Goal: Transaction & Acquisition: Purchase product/service

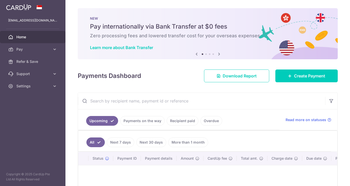
click at [165, 81] on div "Payments Dashboard Download Report Create Payment" at bounding box center [208, 74] width 260 height 15
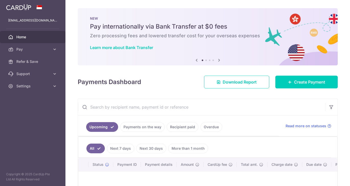
click at [165, 81] on div "Payments Dashboard Download Report Create Payment" at bounding box center [208, 81] width 260 height 15
click at [155, 83] on body "sharkey1314@gmail.com Home Pay Payments Recipients Cards Refer & Save Support F…" at bounding box center [175, 93] width 350 height 186
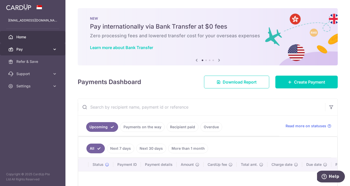
click at [51, 51] on link "Pay" at bounding box center [32, 49] width 65 height 12
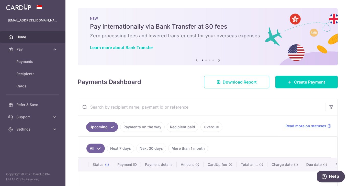
click at [127, 96] on div "× Pause Schedule Pause all future payments in this series Pause just this one p…" at bounding box center [207, 93] width 284 height 186
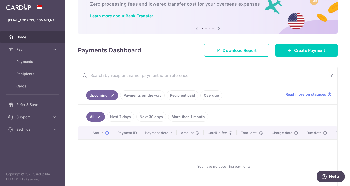
scroll to position [1, 0]
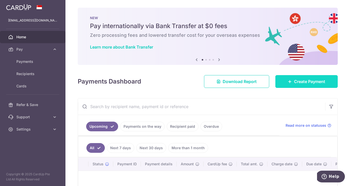
click at [293, 79] on link "Create Payment" at bounding box center [306, 81] width 62 height 13
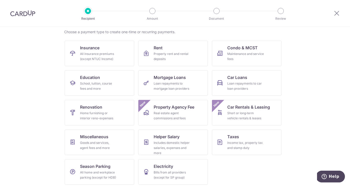
scroll to position [43, 0]
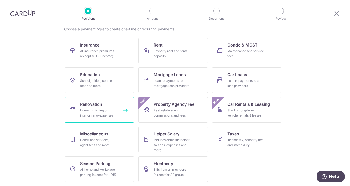
click at [114, 114] on div "Home furnishing or interior reno-expenses" at bounding box center [98, 113] width 37 height 10
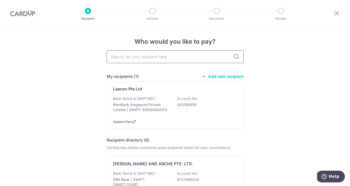
click at [183, 58] on input "text" at bounding box center [175, 56] width 137 height 13
type input "comfort cool"
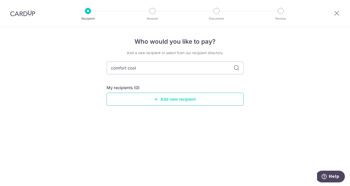
click at [161, 102] on link "Add new recipient" at bounding box center [175, 99] width 137 height 13
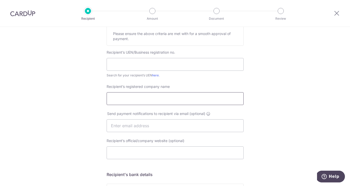
scroll to position [85, 0]
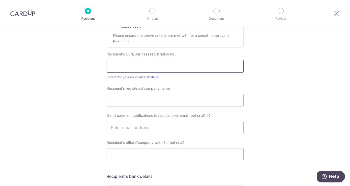
click at [141, 69] on input "text" at bounding box center [175, 66] width 137 height 13
paste input "202231232R"
type input "202231232R"
click at [76, 90] on div "Who would you like to pay? Your recipient does not need a CardUp account to rec…" at bounding box center [175, 134] width 350 height 384
click at [146, 105] on input "Recipient’s registered company name" at bounding box center [175, 100] width 137 height 13
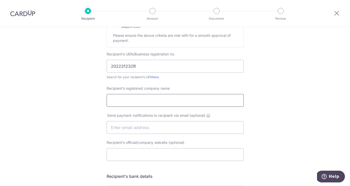
paste input "COMFORT COOL AIRCON PTE. LTD."
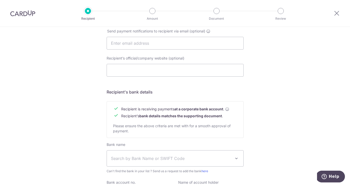
scroll to position [225, 0]
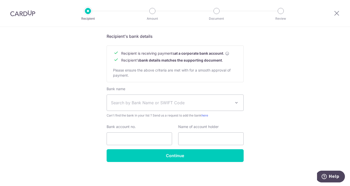
type input "COMFORT COOL AIRCON PTE. LTD."
click at [165, 102] on span "Search by Bank Name or SWIFT Code" at bounding box center [171, 103] width 120 height 6
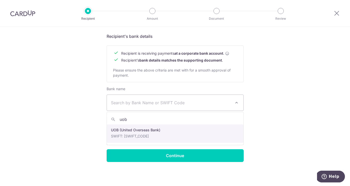
type input "uob"
click at [124, 133] on input "Bank account no." at bounding box center [139, 138] width 65 height 13
select select "18"
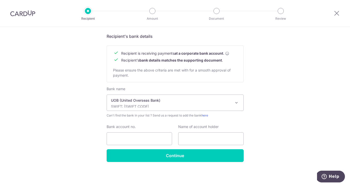
click at [121, 138] on input "Bank account no." at bounding box center [139, 138] width 65 height 13
paste input "769-330-326-9"
click at [120, 140] on input "769-330-326-9" at bounding box center [139, 138] width 65 height 13
click at [127, 140] on input "769330-326-9" at bounding box center [139, 138] width 65 height 13
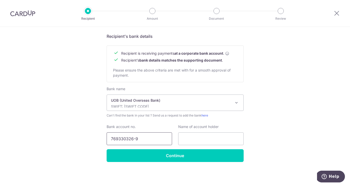
click at [136, 139] on input "769330326-9" at bounding box center [139, 138] width 65 height 13
type input "7693303269"
click at [195, 135] on input "text" at bounding box center [210, 138] width 65 height 13
paste input "COMFORT COOL AIRCON PTE. LTD."
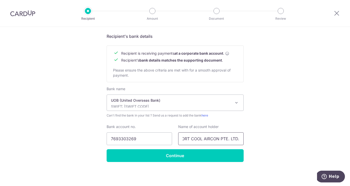
type input "COMFORT COOL AIRCON PTE. LTD."
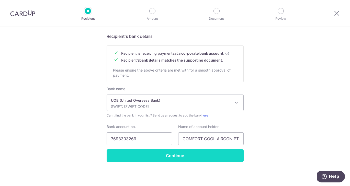
click at [121, 156] on input "Continue" at bounding box center [175, 155] width 137 height 13
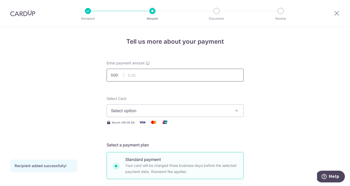
click at [168, 76] on input "text" at bounding box center [175, 75] width 137 height 13
type input "2,928.00"
click at [169, 109] on span "Select option" at bounding box center [170, 111] width 119 height 6
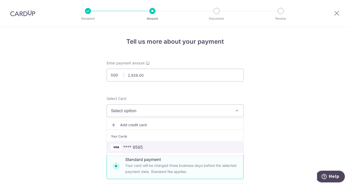
click at [166, 148] on span "**** 9565" at bounding box center [175, 147] width 128 height 6
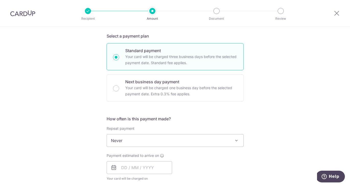
scroll to position [107, 0]
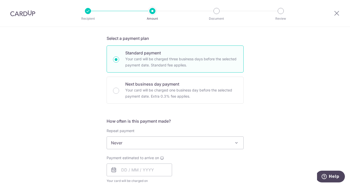
click at [157, 142] on span "Never" at bounding box center [175, 143] width 136 height 12
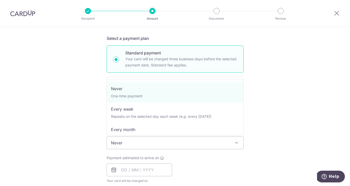
click at [86, 137] on div "Tell us more about your payment Enter payment amount SGD 2,928.00 2928.00 Recip…" at bounding box center [175, 168] width 350 height 496
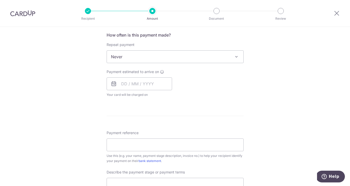
scroll to position [198, 0]
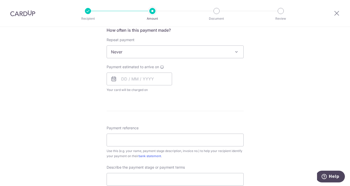
click at [77, 123] on div "Tell us more about your payment Enter payment amount SGD 2,928.00 2928.00 Recip…" at bounding box center [175, 77] width 350 height 496
click at [192, 97] on form "Enter payment amount SGD 2,928.00 2928.00 Recipient added successfully! Select …" at bounding box center [175, 82] width 137 height 439
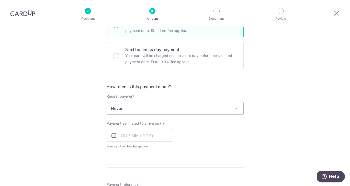
scroll to position [148, 0]
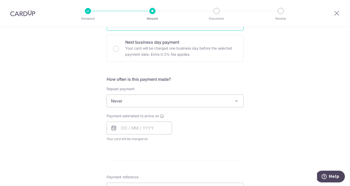
click at [185, 104] on span "Never" at bounding box center [175, 101] width 136 height 12
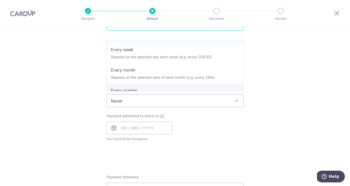
scroll to position [0, 0]
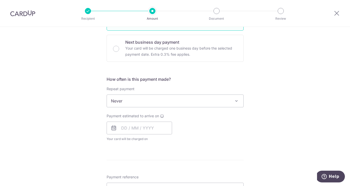
click at [97, 105] on div "Tell us more about your payment Enter payment amount SGD 2,928.00 2928.00 Recip…" at bounding box center [175, 126] width 350 height 496
click at [130, 125] on input "text" at bounding box center [139, 128] width 65 height 13
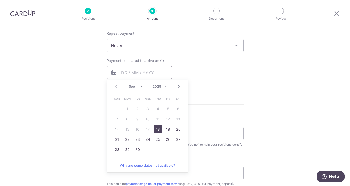
scroll to position [208, 0]
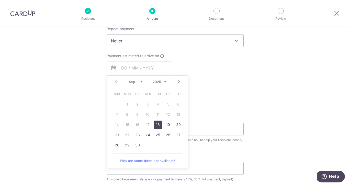
click at [157, 124] on link "18" at bounding box center [158, 125] width 8 height 8
type input "[DATE]"
click at [0, 0] on div "Payment due and charge dates may be adjusted if it falls on weekends or public …" at bounding box center [0, 0] width 0 height 0
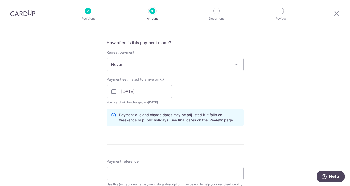
scroll to position [182, 0]
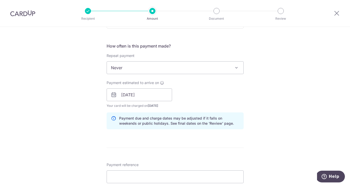
click at [205, 132] on div "How often is this payment made? Repeat payment Never Every week Every month Eve…" at bounding box center [175, 88] width 137 height 90
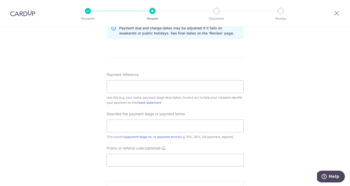
scroll to position [276, 0]
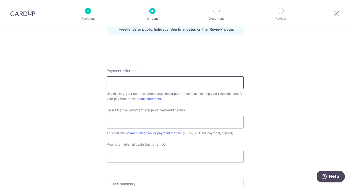
click at [179, 82] on input "Payment reference" at bounding box center [175, 82] width 137 height 13
click at [164, 83] on input "TPY Ridge 402A 36-604 Hacking 50%" at bounding box center [175, 82] width 137 height 13
drag, startPoint x: 164, startPoint y: 83, endPoint x: 171, endPoint y: 83, distance: 6.7
click at [171, 83] on input "TPY Ridge 402A 36-604 Hacking 50%" at bounding box center [175, 82] width 137 height 13
click at [175, 120] on input "text" at bounding box center [175, 122] width 137 height 13
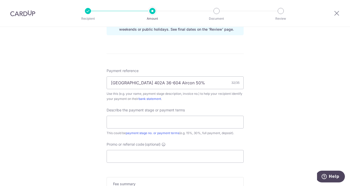
click at [208, 106] on div "Payment reference TPY Ridge 402A 36-604 Aircon 50% 32/35 Use this (e.g. your na…" at bounding box center [175, 115] width 137 height 95
drag, startPoint x: 172, startPoint y: 84, endPoint x: 196, endPoint y: 83, distance: 24.3
click at [196, 83] on input "TPY Ridge 402A 36-604 Aircon 50%" at bounding box center [175, 82] width 137 height 13
type input "TPY Ridge 402A 36-604 Aircon"
click at [160, 121] on input "text" at bounding box center [175, 122] width 137 height 13
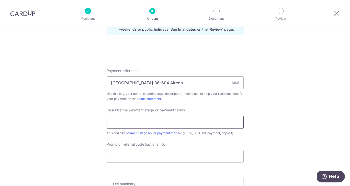
paste input "50%"
click at [160, 121] on input "50%" at bounding box center [175, 122] width 137 height 13
type input "50% deposit for daikin aircon"
click at [75, 132] on div "Tell us more about your payment Enter payment amount SGD 2,928.00 2928.00 Recip…" at bounding box center [175, 9] width 350 height 517
click at [165, 157] on input "Promo or referral code (optional)" at bounding box center [175, 156] width 137 height 13
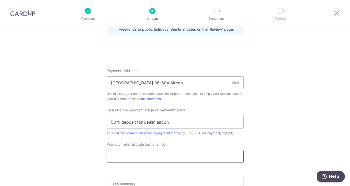
paste input "50%"
type input "50%"
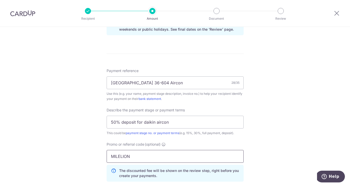
type input "MILELION"
click at [78, 138] on div "Tell us more about your payment Enter payment amount SGD 2,928.00 2928.00 Recip…" at bounding box center [175, 21] width 350 height 540
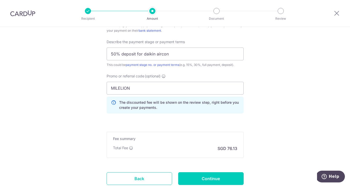
scroll to position [381, 0]
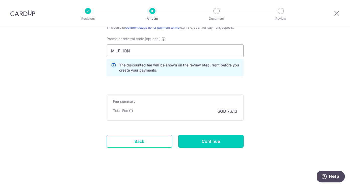
click at [133, 109] on icon at bounding box center [131, 111] width 4 height 4
click at [207, 138] on input "Continue" at bounding box center [210, 141] width 65 height 13
type input "Create Schedule"
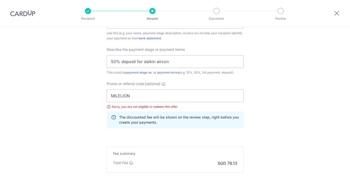
scroll to position [333, 0]
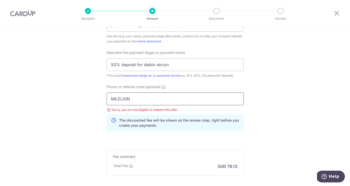
click at [187, 102] on input "MILELION" at bounding box center [175, 98] width 137 height 13
paste input "OFF225"
type input "OFF225"
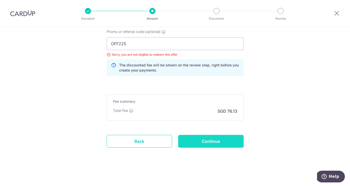
click at [199, 145] on input "Continue" at bounding box center [210, 141] width 65 height 13
type input "Update Schedule"
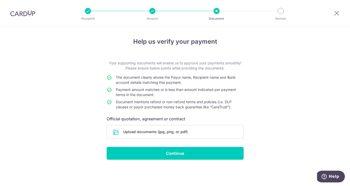
click at [85, 126] on div "Help us verify your payment Your supporting documents will enable us to approve…" at bounding box center [175, 106] width 350 height 159
click at [133, 133] on input "file" at bounding box center [175, 131] width 136 height 13
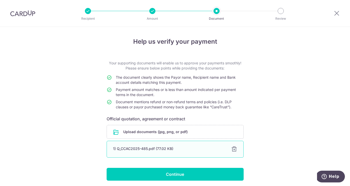
scroll to position [19, 0]
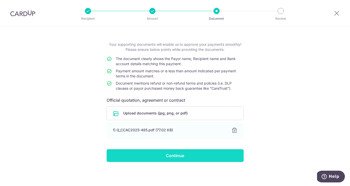
click at [190, 156] on input "Continue" at bounding box center [175, 155] width 137 height 13
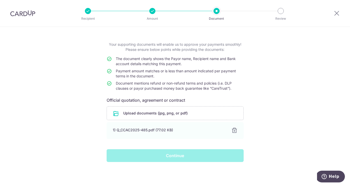
click at [197, 155] on div "Continue" at bounding box center [174, 155] width 143 height 13
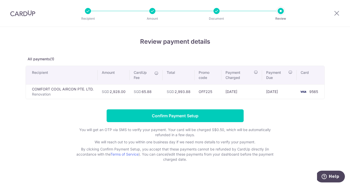
click at [159, 101] on div "Review payment details All payments(1) Recipient Amount CardUp Fee Total Promo …" at bounding box center [175, 99] width 299 height 125
click at [196, 101] on div "Review payment details All payments(1) Recipient Amount CardUp Fee Total Promo …" at bounding box center [175, 99] width 299 height 125
click at [272, 109] on div "Review payment details All payments(1) Recipient Amount CardUp Fee Total Promo …" at bounding box center [175, 99] width 299 height 125
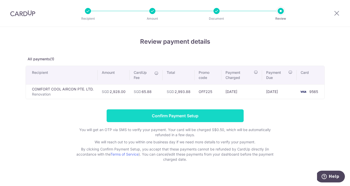
click at [219, 113] on input "Confirm Payment Setup" at bounding box center [175, 115] width 137 height 13
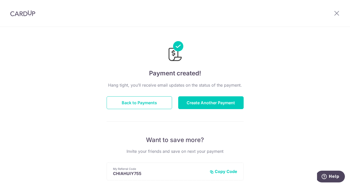
click at [206, 69] on h4 "Payment created!" at bounding box center [175, 73] width 137 height 9
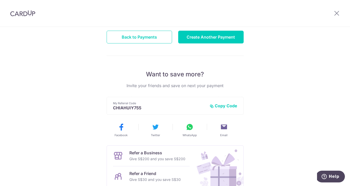
scroll to position [114, 0]
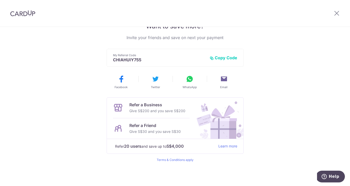
click at [263, 75] on div "Payment created! Hang tight, you’ll receive email updates on the status of the …" at bounding box center [175, 49] width 350 height 273
click at [293, 89] on div "Payment created! Hang tight, you’ll receive email updates on the status of the …" at bounding box center [175, 49] width 350 height 273
click at [161, 107] on p "Refer a Business" at bounding box center [157, 105] width 56 height 6
click at [314, 110] on div "Payment created! Hang tight, you’ll receive email updates on the status of the …" at bounding box center [175, 49] width 350 height 273
click at [261, 75] on div "Payment created! Hang tight, you’ll receive email updates on the status of the …" at bounding box center [175, 49] width 350 height 273
